Goal: Complete application form: Complete application form

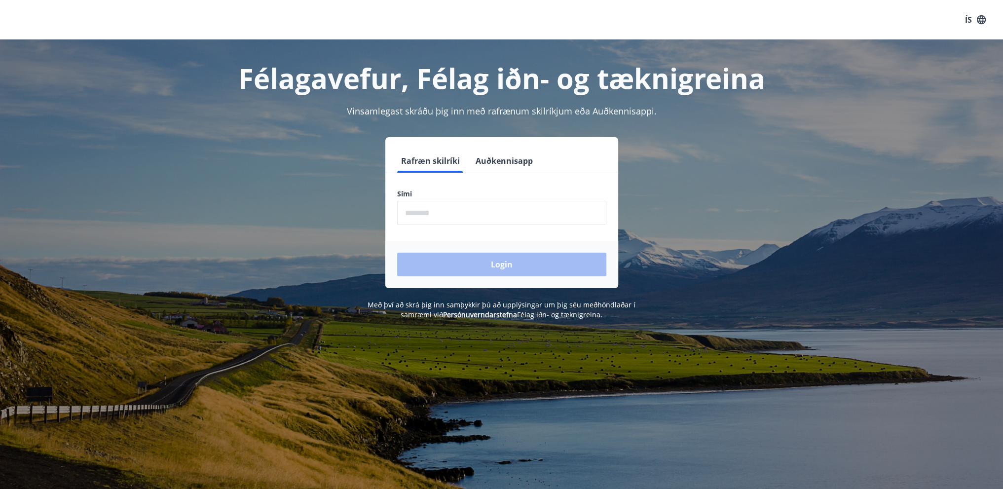
click at [434, 214] on input "phone" at bounding box center [501, 213] width 209 height 24
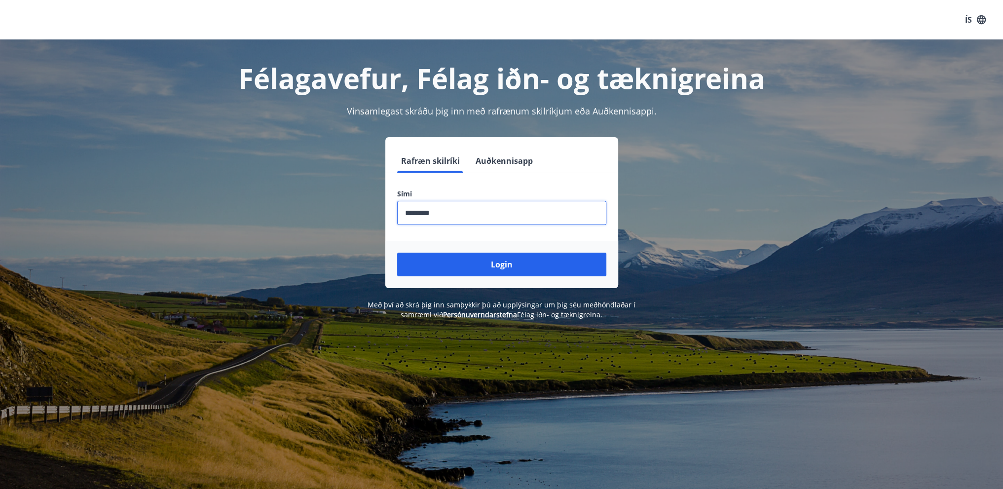
type input "********"
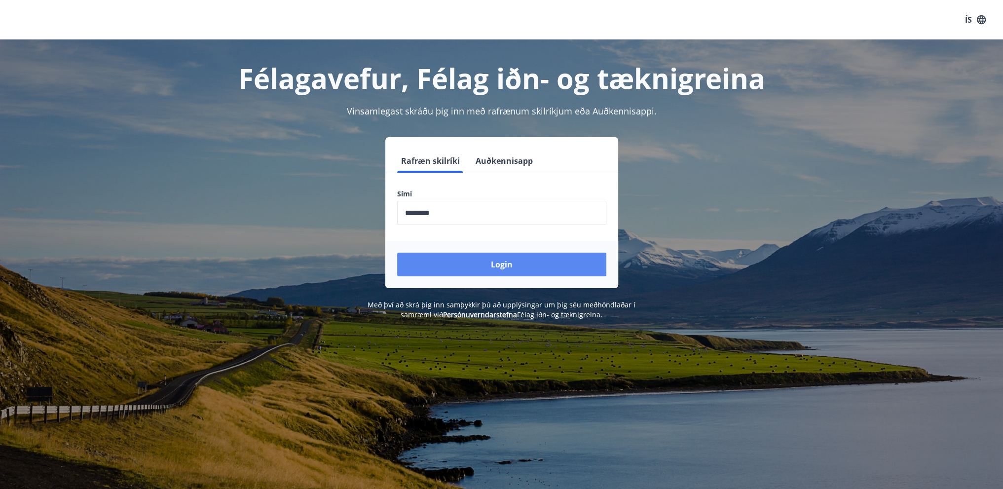
click at [525, 264] on button "Login" at bounding box center [501, 265] width 209 height 24
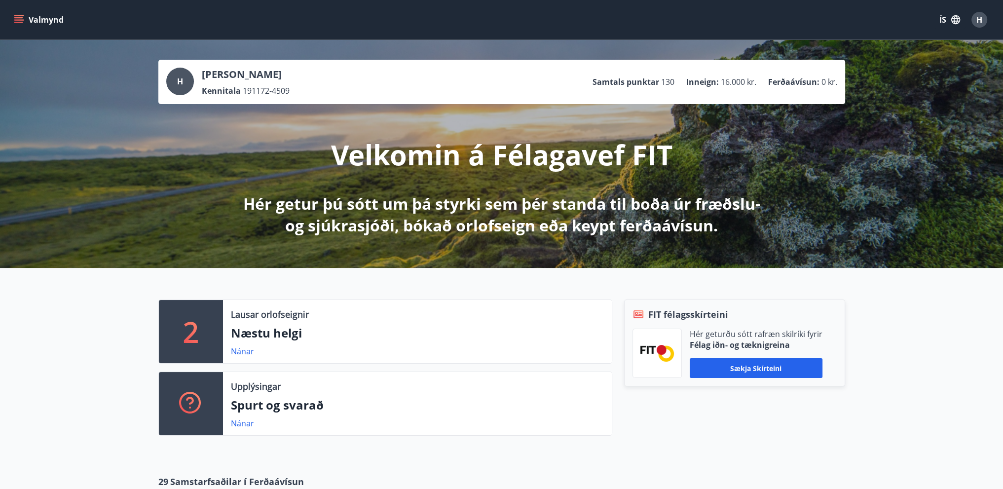
click at [13, 18] on button "Valmynd" at bounding box center [40, 20] width 56 height 18
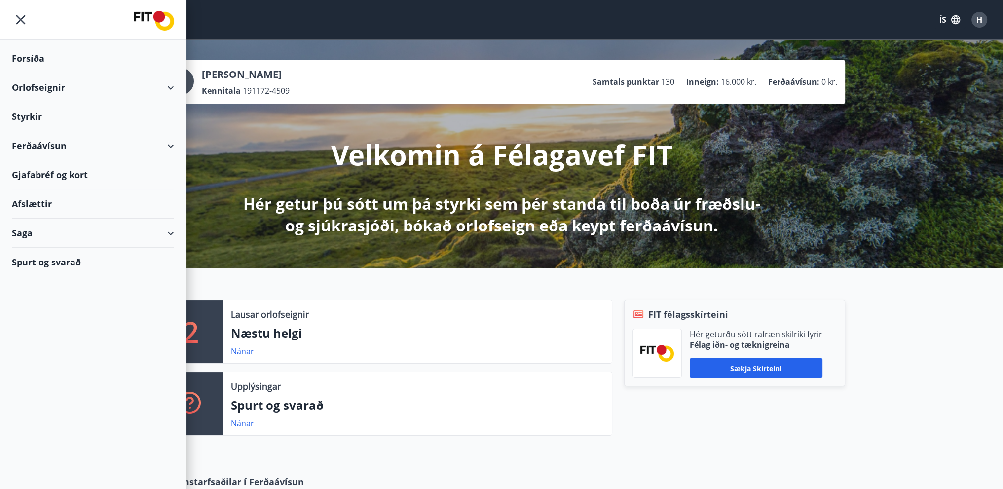
click at [42, 114] on div "Styrkir" at bounding box center [93, 116] width 162 height 29
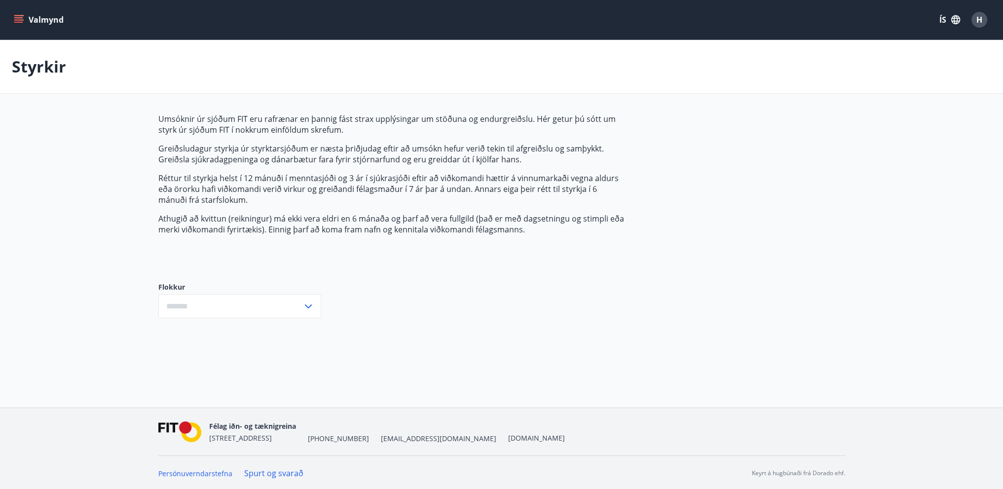
type input "***"
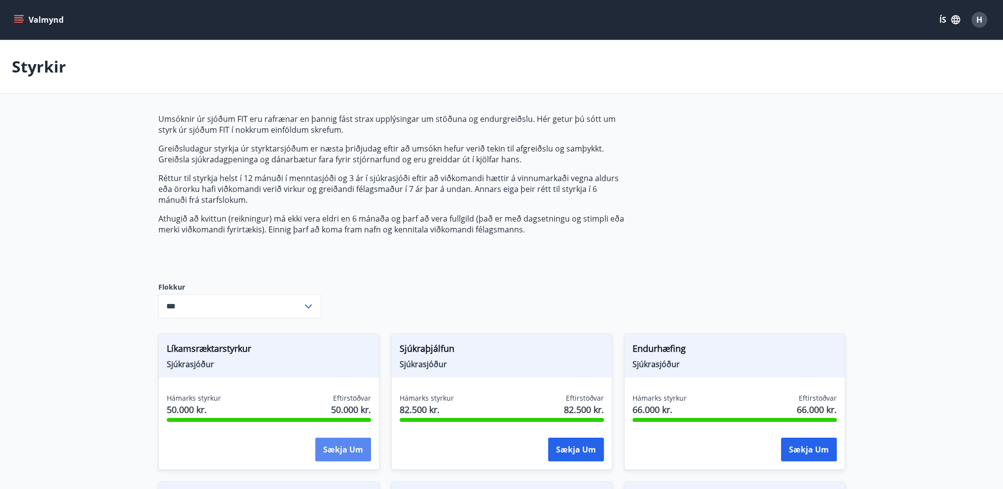
click at [332, 448] on button "Sækja um" at bounding box center [343, 450] width 56 height 24
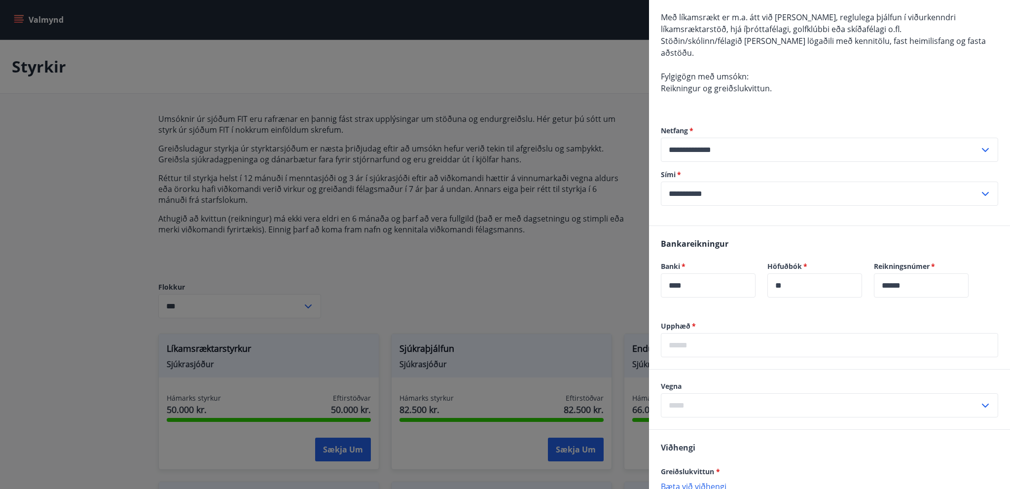
scroll to position [148, 0]
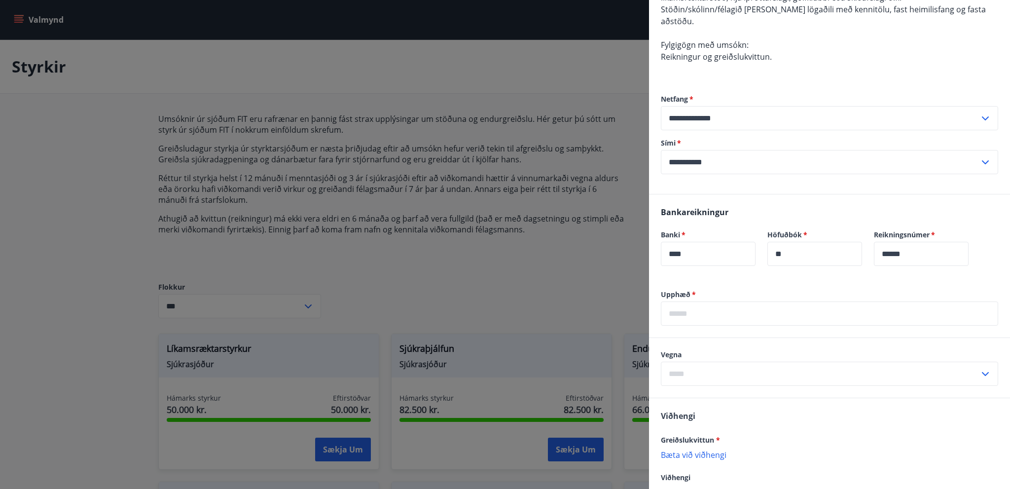
click at [688, 309] on input "text" at bounding box center [829, 313] width 337 height 24
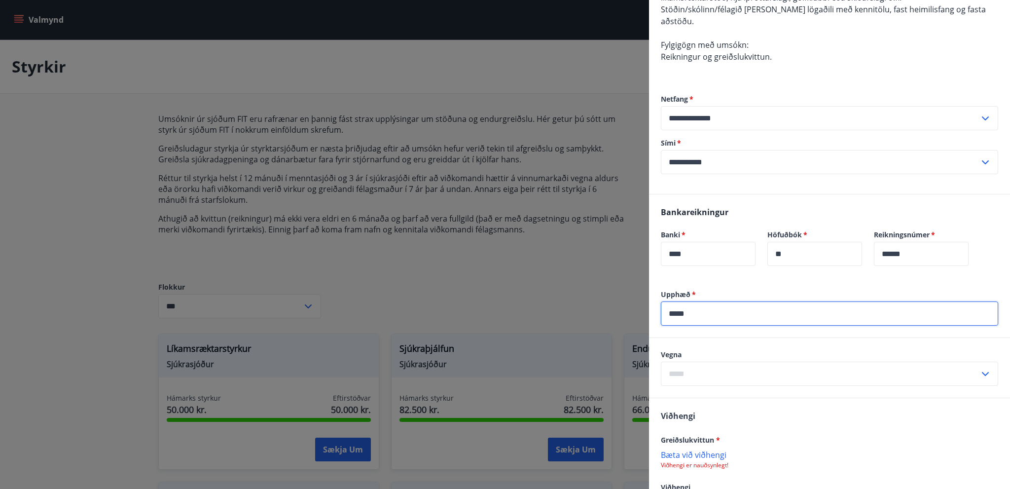
type input "*****"
click at [693, 362] on input "text" at bounding box center [820, 374] width 319 height 24
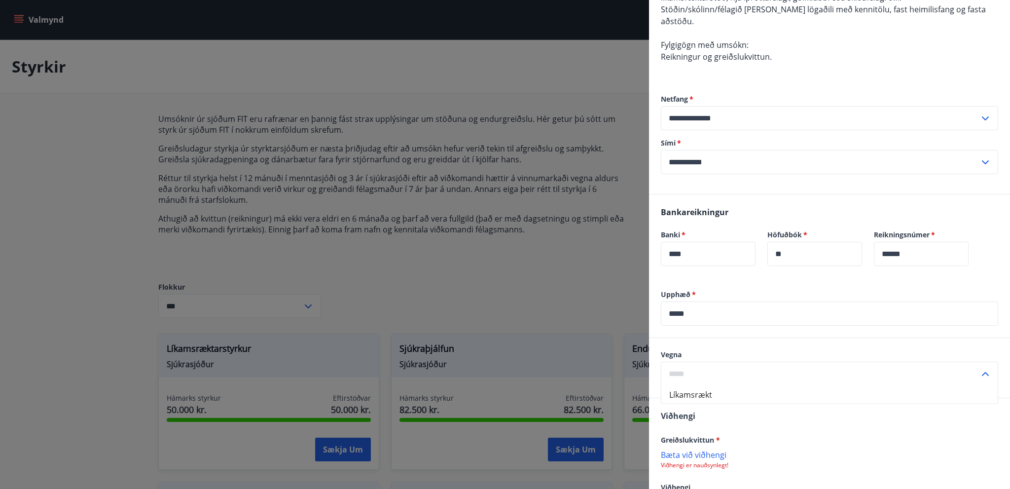
click at [703, 386] on li "Líkamsrækt" at bounding box center [830, 395] width 336 height 18
type input "**********"
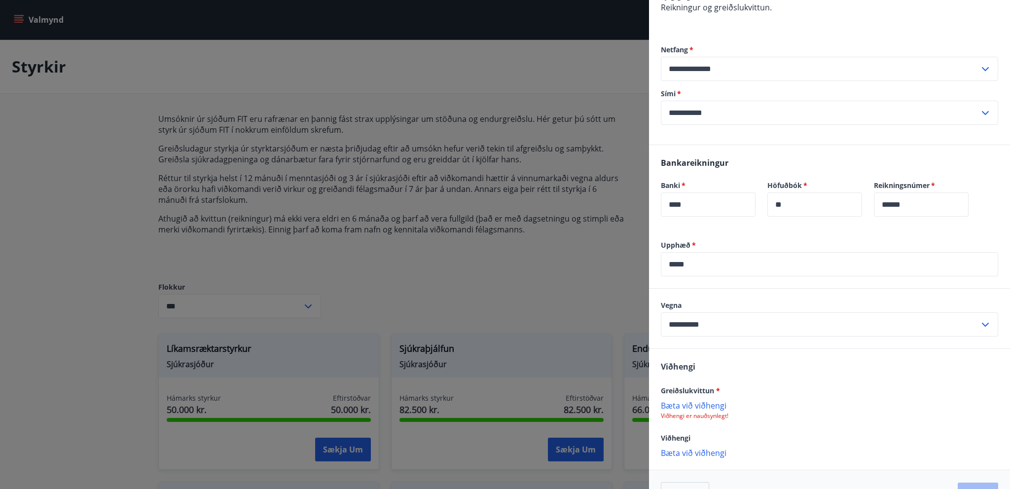
click at [706, 400] on p "Bæta við viðhengi" at bounding box center [829, 405] width 337 height 10
click at [704, 448] on p "Bæta við viðhengi" at bounding box center [829, 453] width 337 height 10
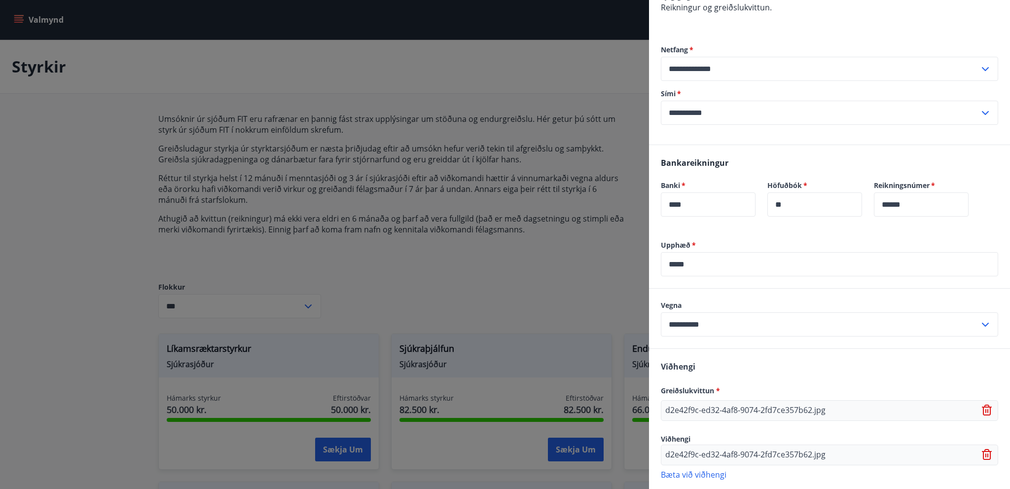
click at [982, 405] on icon at bounding box center [988, 411] width 12 height 12
click at [704, 412] on p "Viðhengi er nauðsynlegt!" at bounding box center [829, 416] width 337 height 8
click at [706, 400] on p "Bæta við viðhengi" at bounding box center [829, 405] width 337 height 10
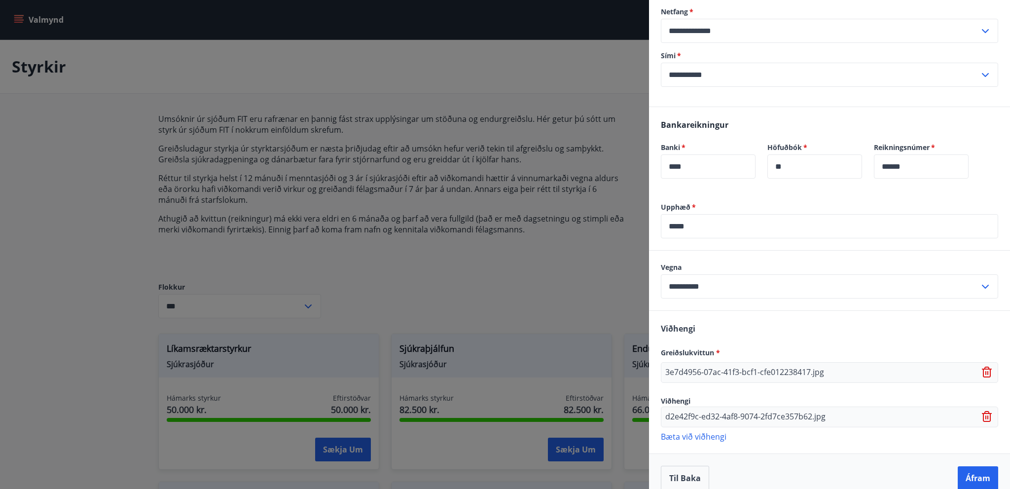
scroll to position [236, 0]
click at [961, 473] on button "Áfram" at bounding box center [978, 478] width 40 height 24
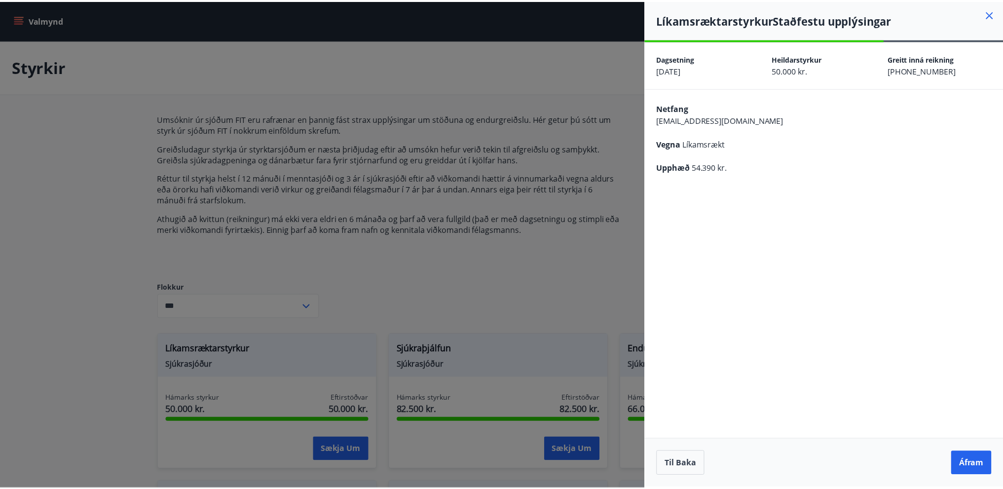
scroll to position [0, 0]
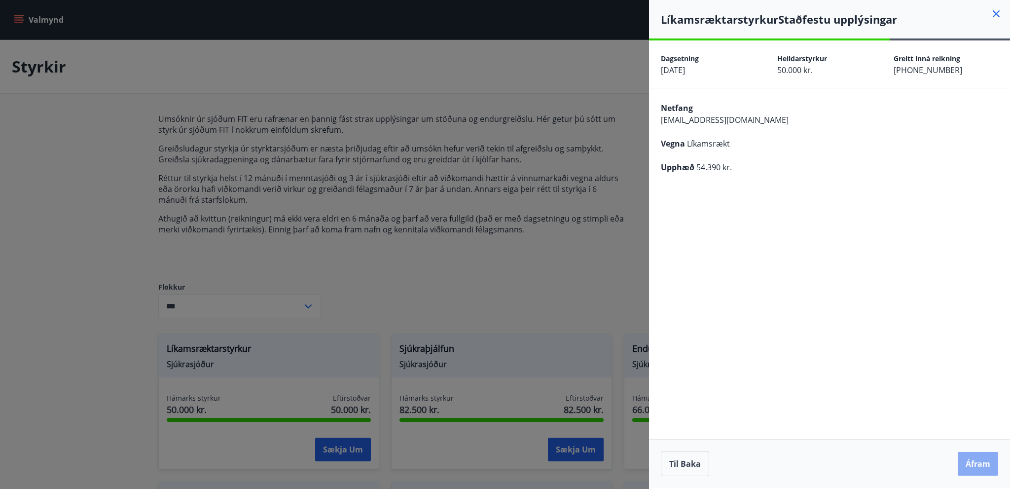
click at [973, 467] on button "Áfram" at bounding box center [978, 464] width 40 height 24
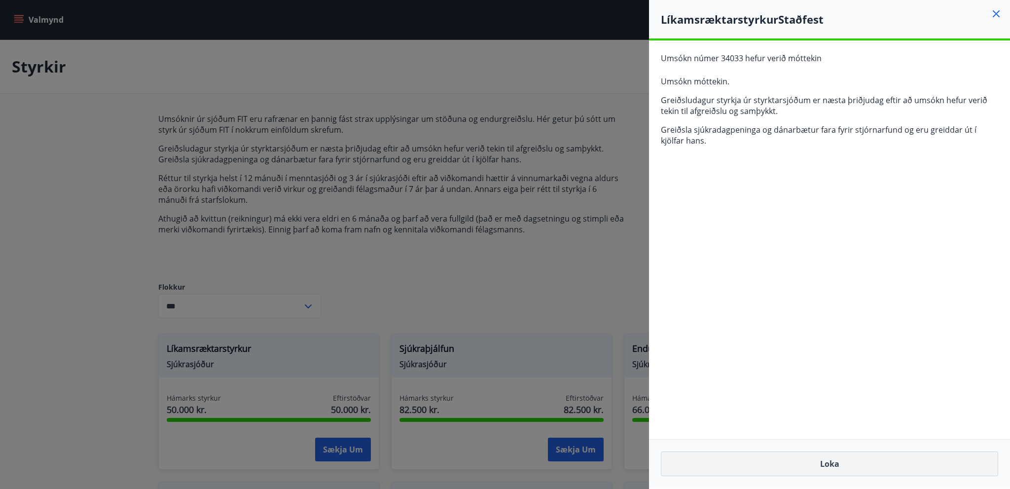
click at [825, 469] on button "Loka" at bounding box center [829, 463] width 337 height 25
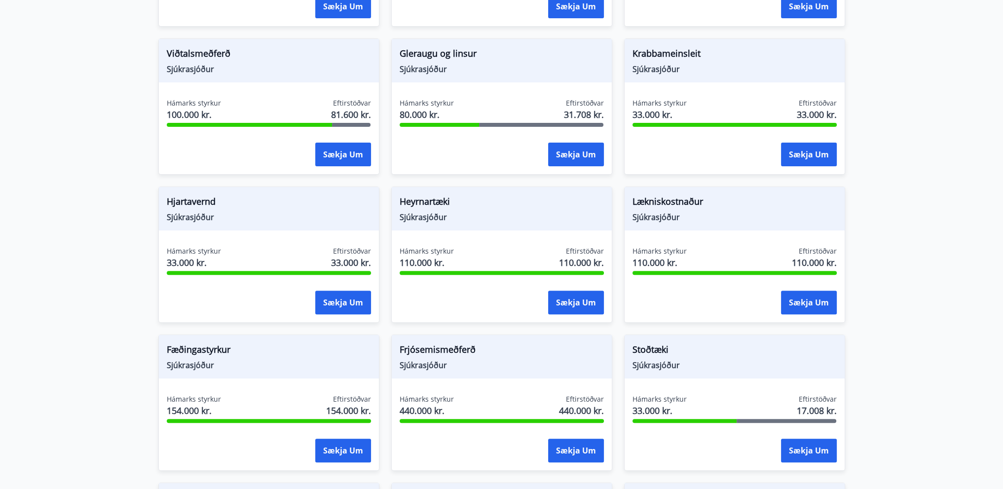
scroll to position [444, 0]
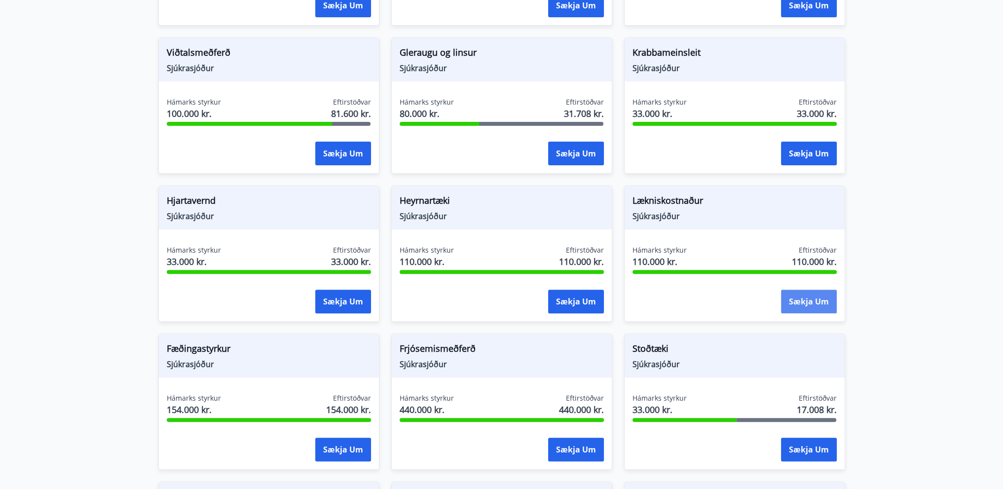
click at [820, 298] on button "Sækja um" at bounding box center [809, 302] width 56 height 24
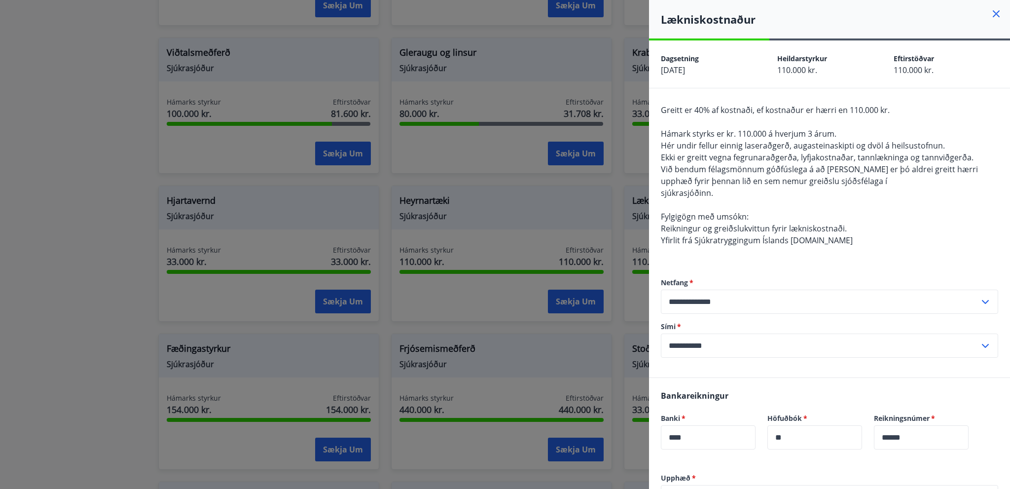
click at [991, 17] on icon at bounding box center [997, 14] width 12 height 12
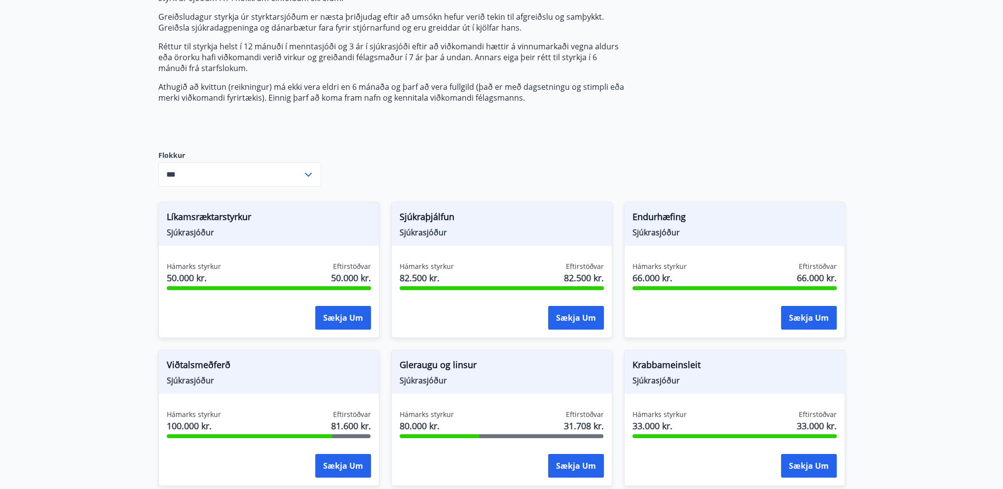
scroll to position [0, 0]
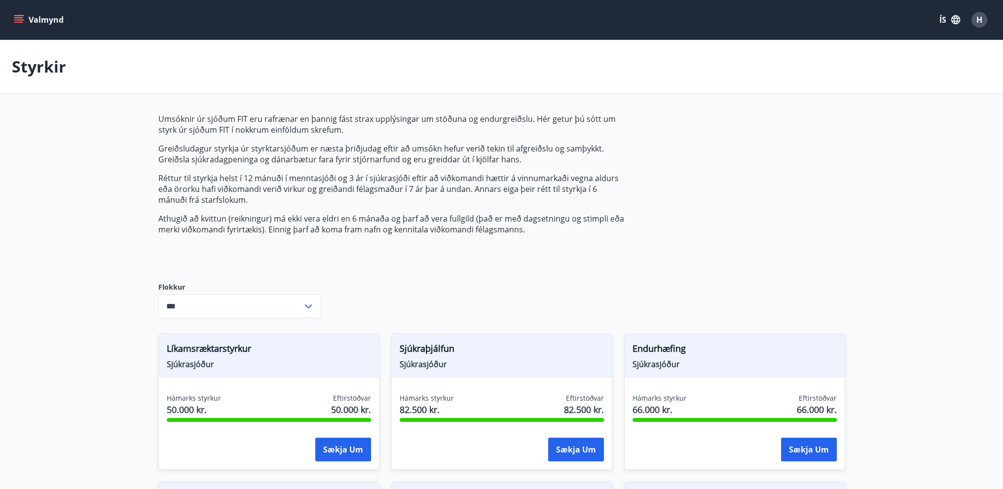
click at [45, 20] on button "Valmynd" at bounding box center [40, 20] width 56 height 18
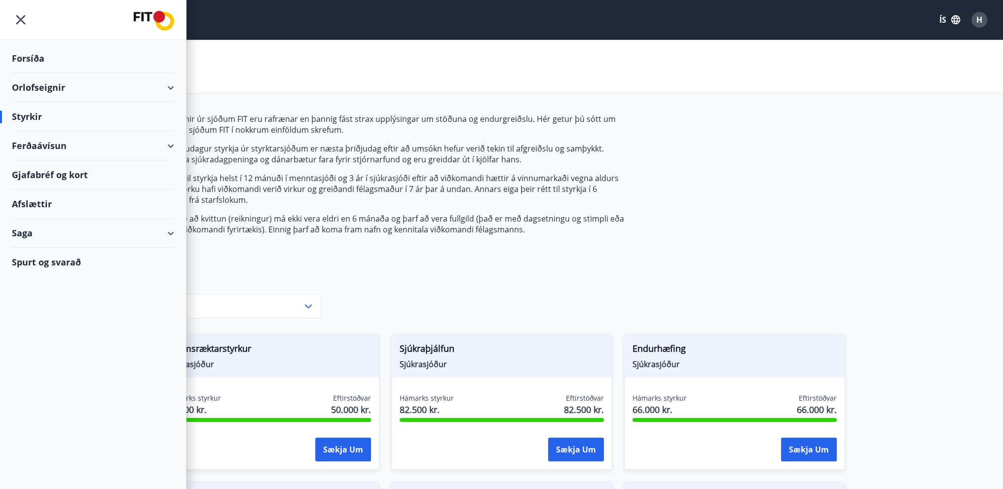
click at [40, 88] on div "Orlofseignir" at bounding box center [93, 87] width 162 height 29
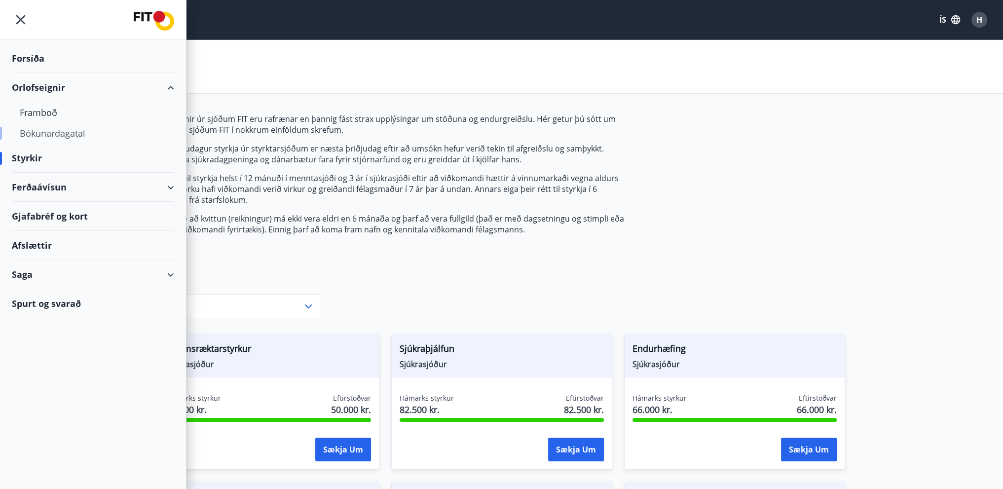
click at [46, 135] on div "Bókunardagatal" at bounding box center [93, 133] width 147 height 21
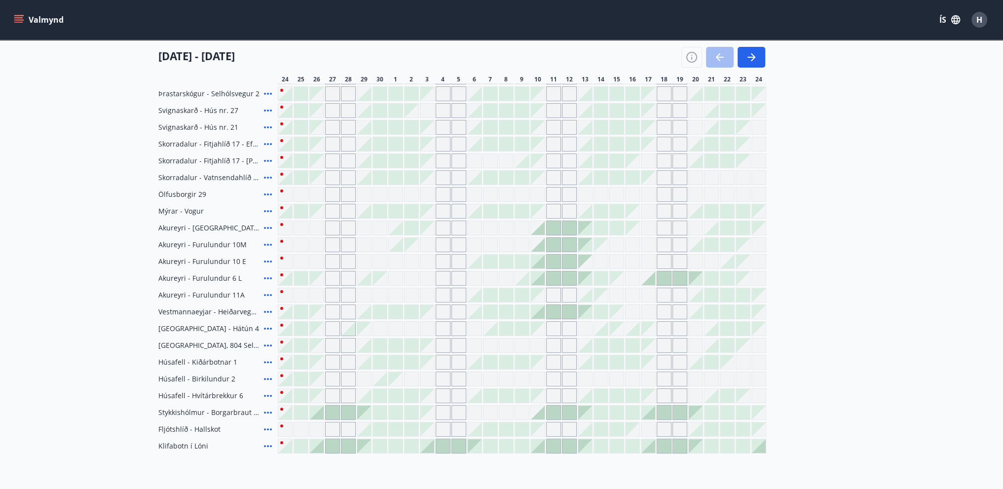
scroll to position [49, 0]
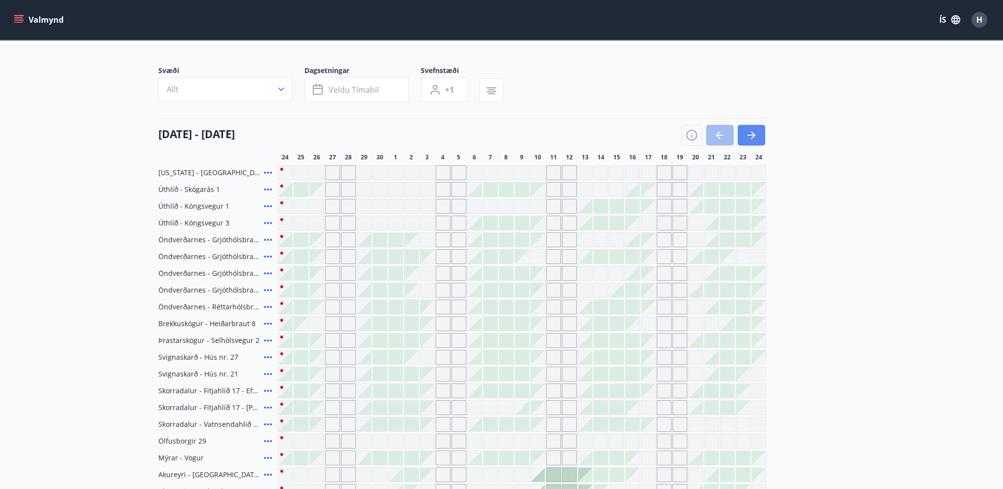
click at [747, 133] on icon "button" at bounding box center [751, 135] width 12 height 12
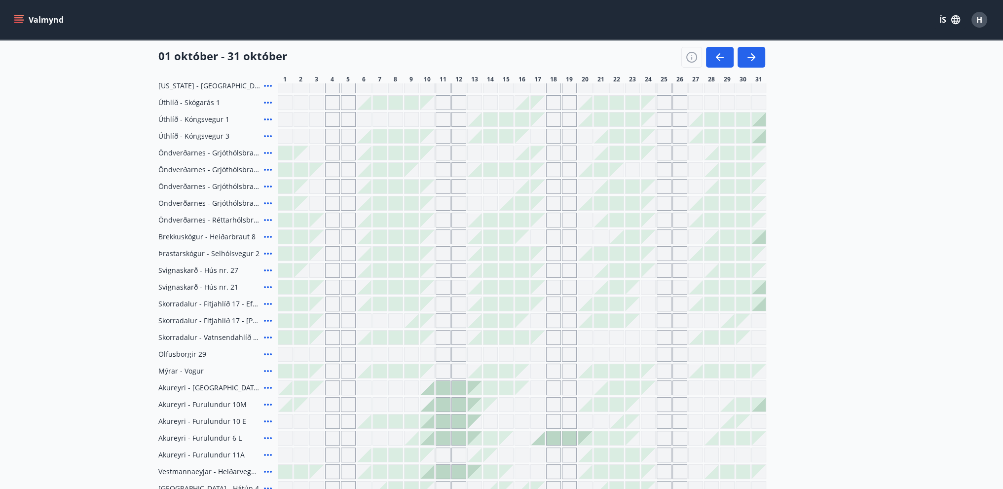
scroll to position [136, 0]
click at [750, 60] on icon "button" at bounding box center [751, 57] width 12 height 12
